Goal: Task Accomplishment & Management: Manage account settings

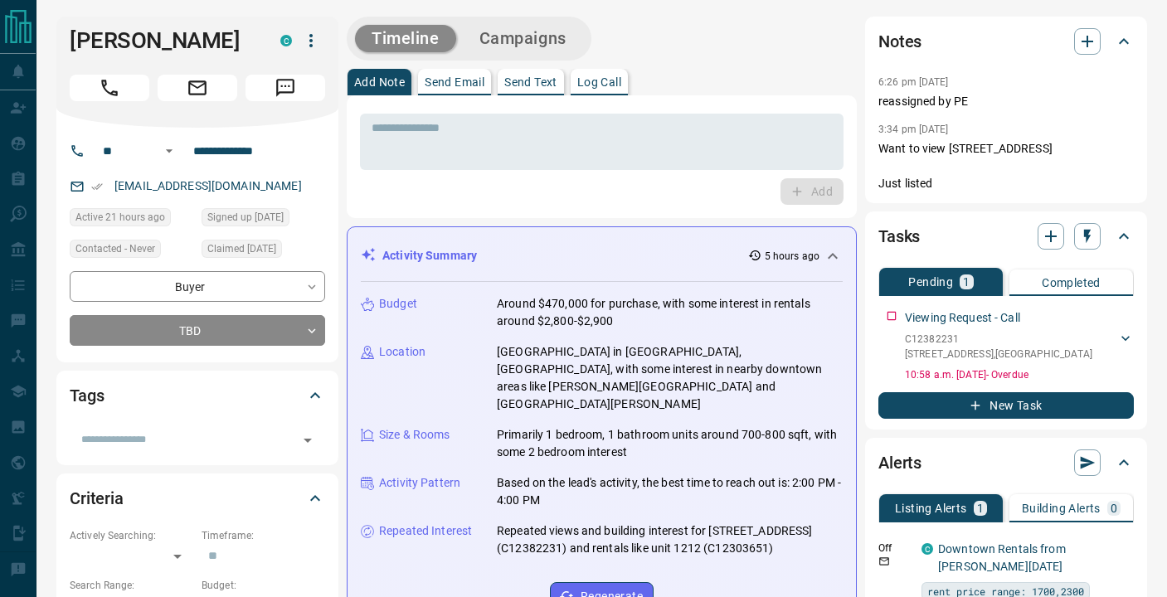
click at [310, 41] on icon "button" at bounding box center [310, 40] width 3 height 13
click at [553, 171] on div at bounding box center [583, 298] width 1167 height 597
click at [492, 141] on textarea at bounding box center [602, 142] width 461 height 42
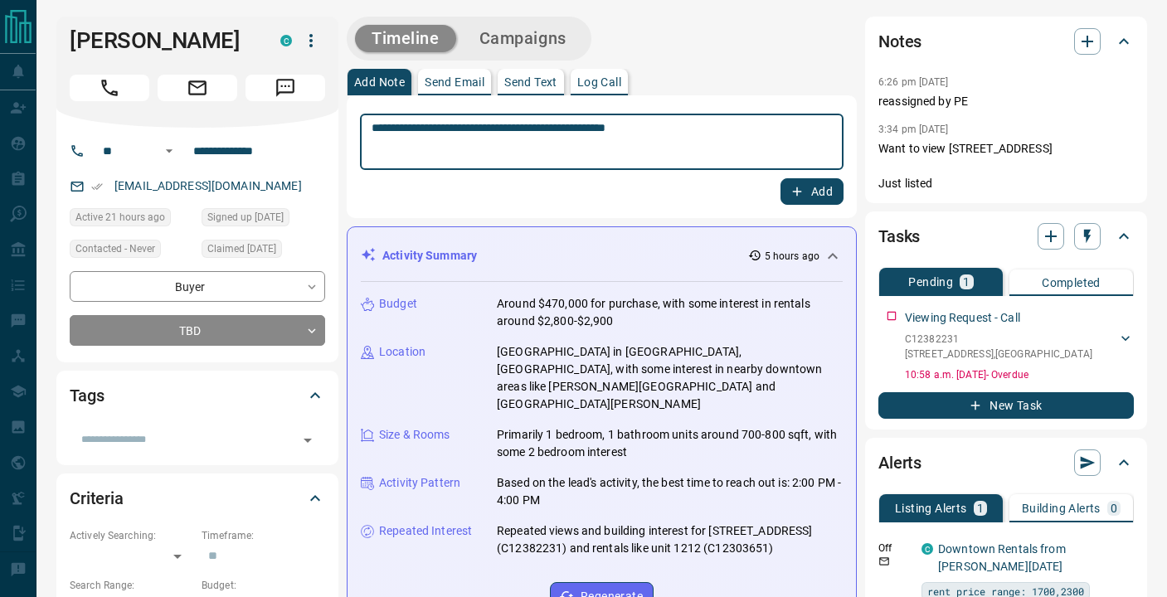
type textarea "**********"
click at [817, 187] on button "Add" at bounding box center [812, 191] width 63 height 27
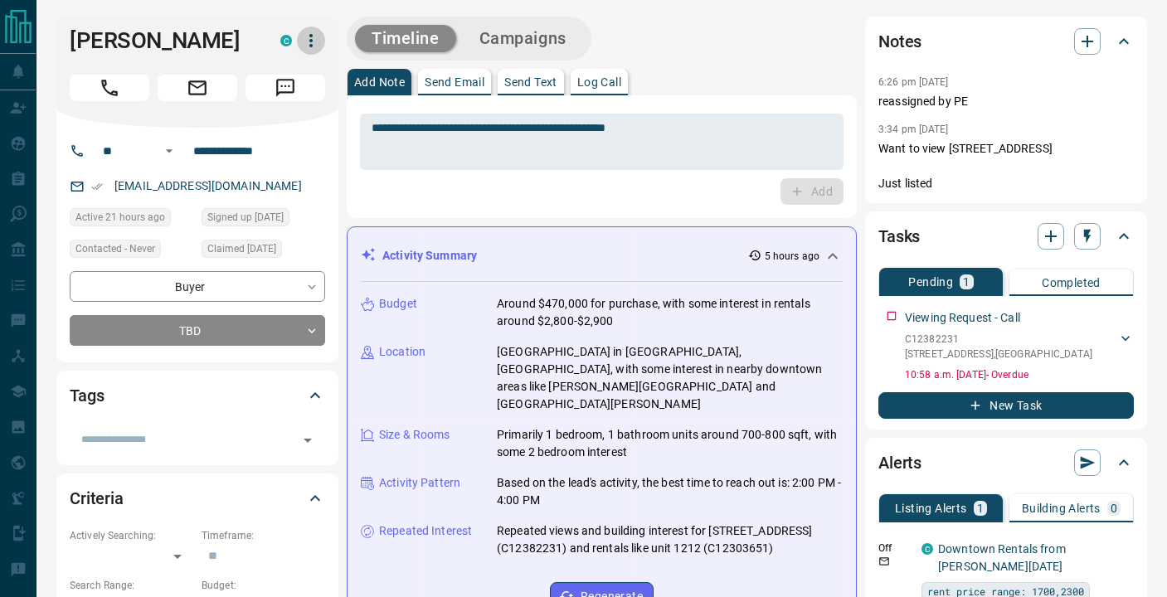
click at [305, 44] on icon "button" at bounding box center [311, 41] width 20 height 20
click at [284, 69] on li "Reassign Lead" at bounding box center [277, 73] width 98 height 25
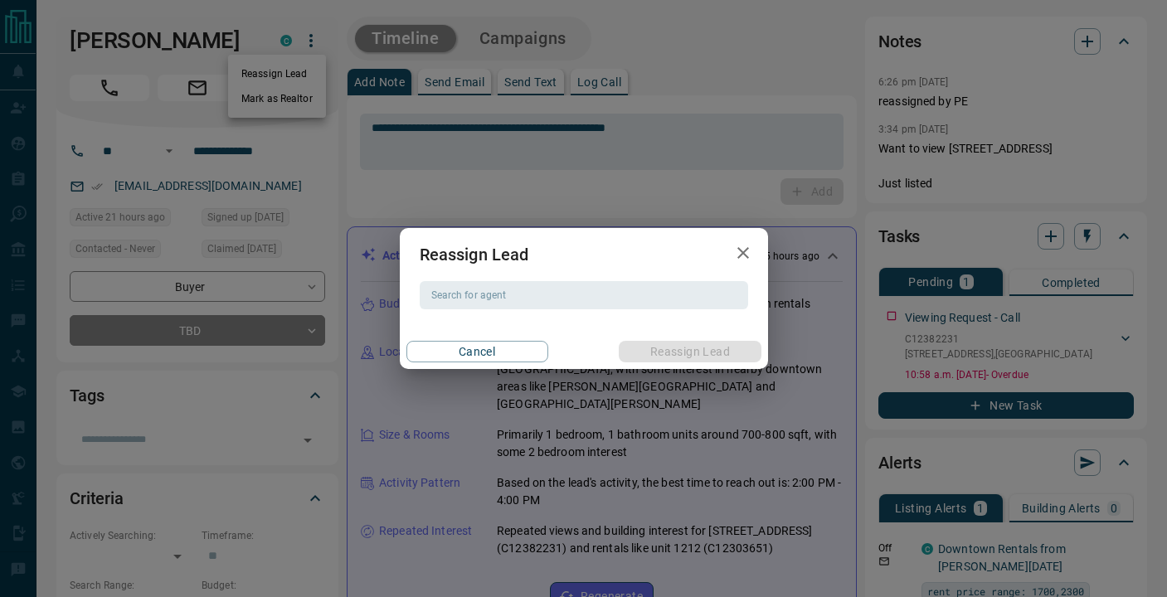
click at [457, 299] on input "Search for agent" at bounding box center [583, 295] width 316 height 18
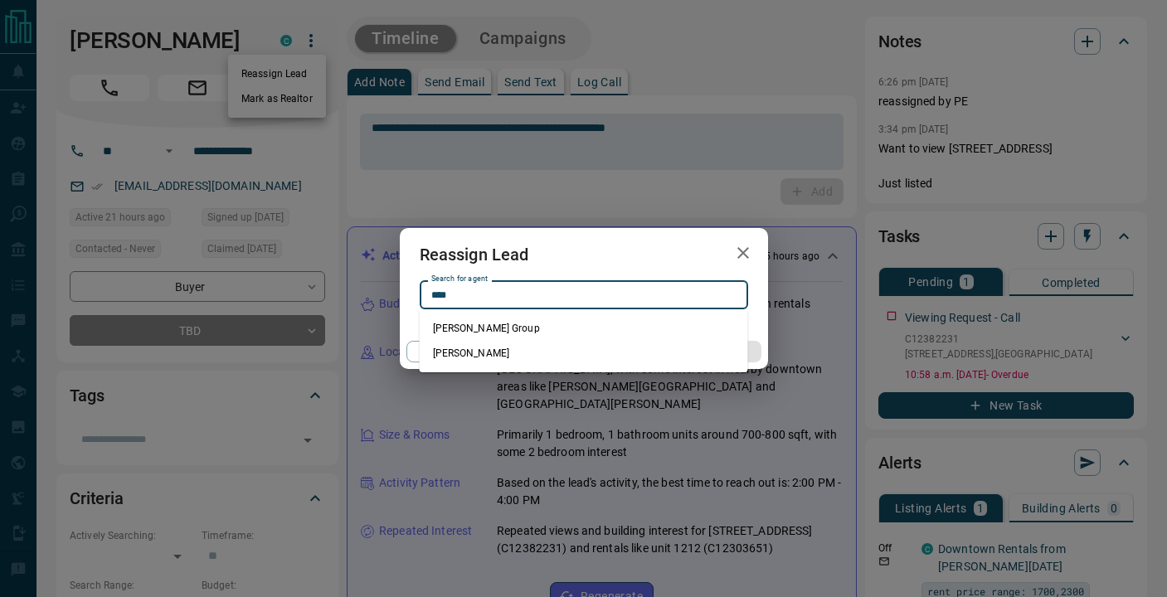
click at [529, 349] on li "[PERSON_NAME]" at bounding box center [584, 353] width 329 height 25
type input "**********"
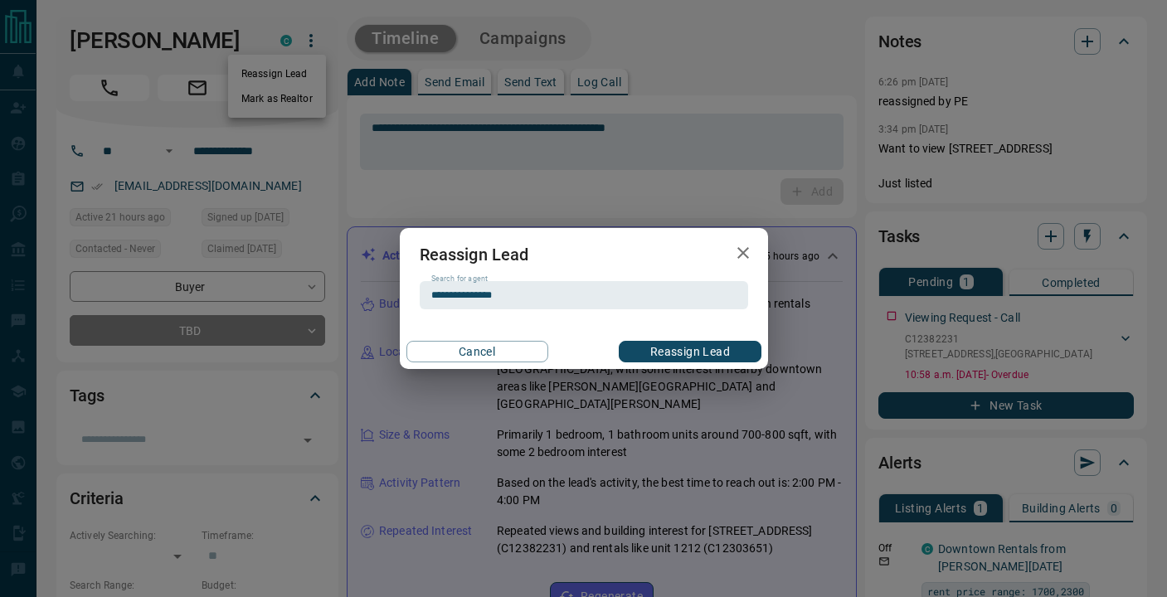
click at [672, 345] on button "Reassign Lead" at bounding box center [690, 352] width 142 height 22
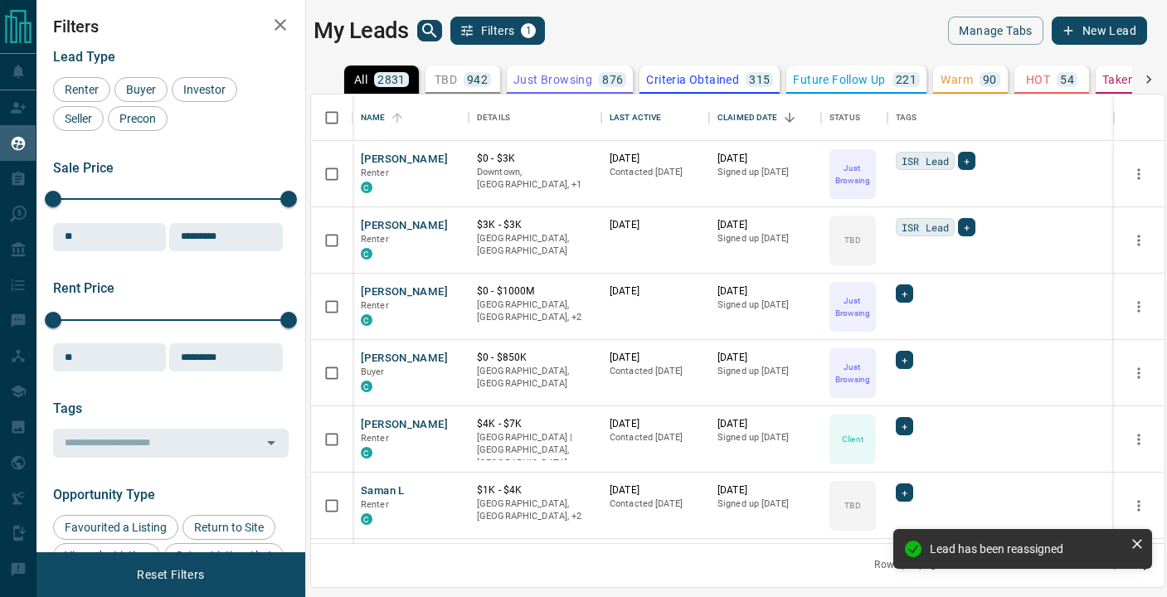
scroll to position [449, 854]
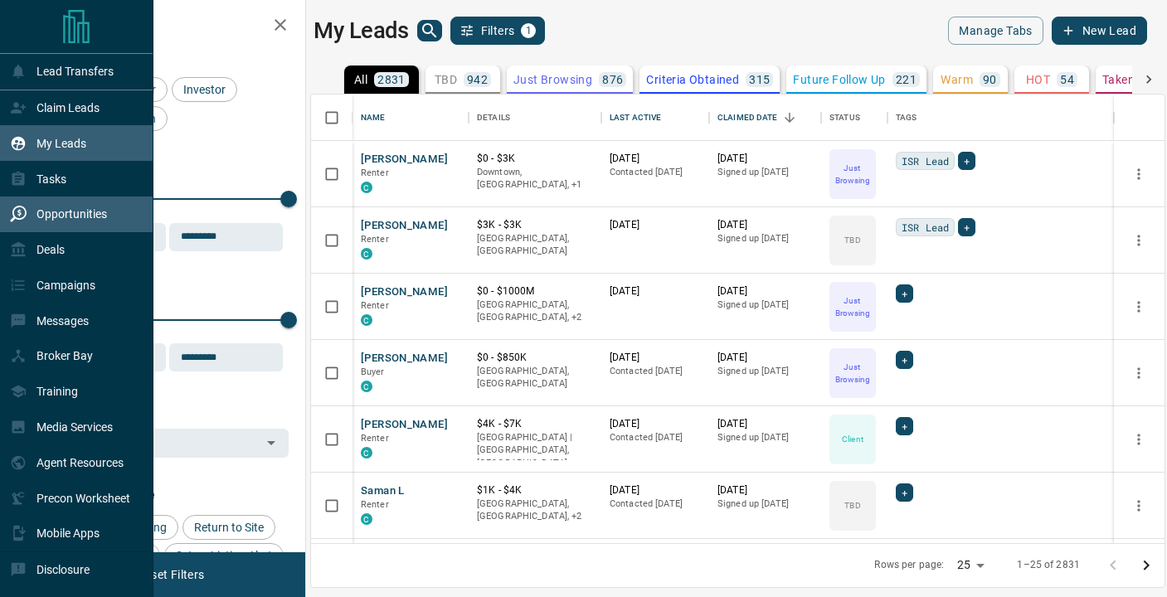
click at [65, 212] on p "Opportunities" at bounding box center [72, 213] width 71 height 13
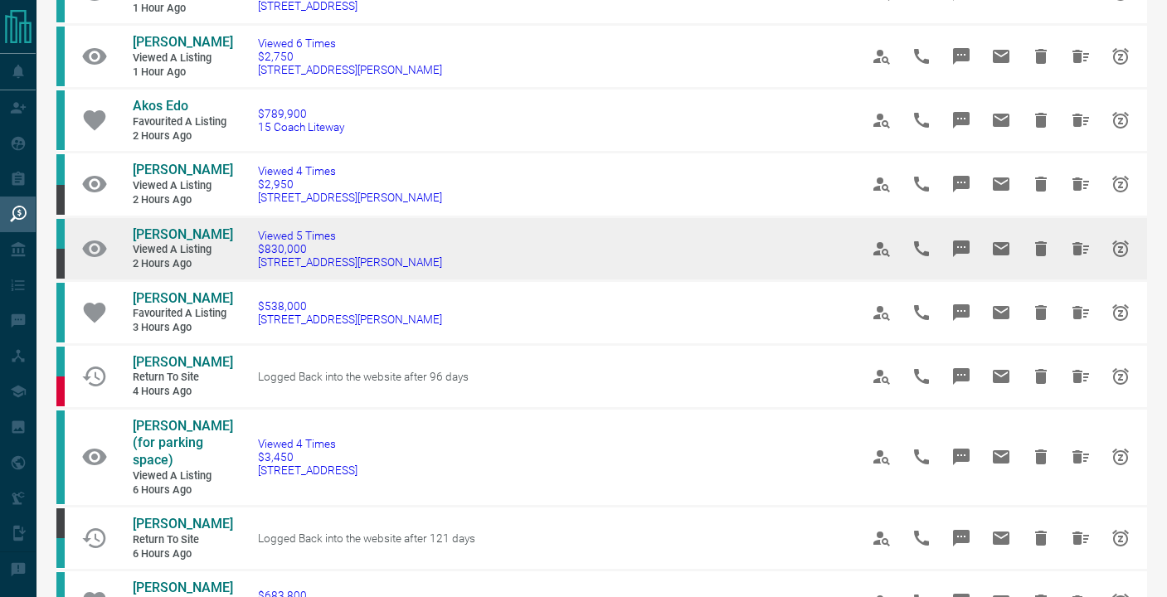
scroll to position [604, 0]
